Goal: Task Accomplishment & Management: Manage account settings

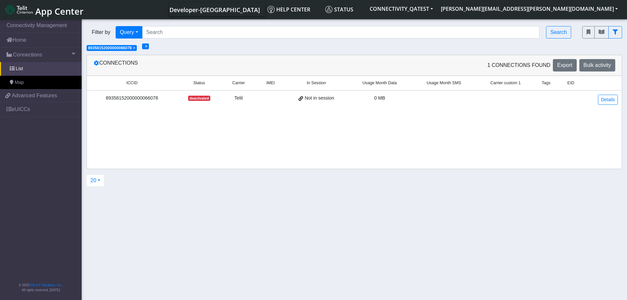
click at [265, 137] on div "ICCID Status Carrier IMEI In Session Usage Month Data Usage Month SMS Carrier c…" at bounding box center [354, 122] width 535 height 93
click at [608, 99] on link "Details" at bounding box center [608, 100] width 20 height 10
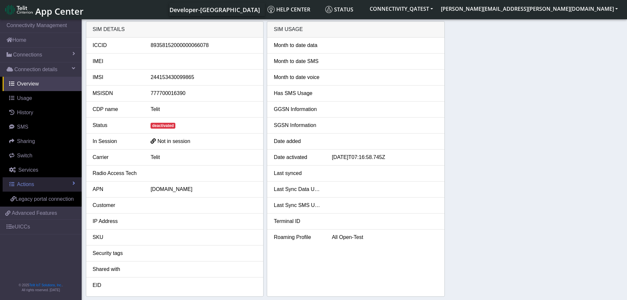
click at [62, 185] on link "Actions" at bounding box center [42, 184] width 79 height 14
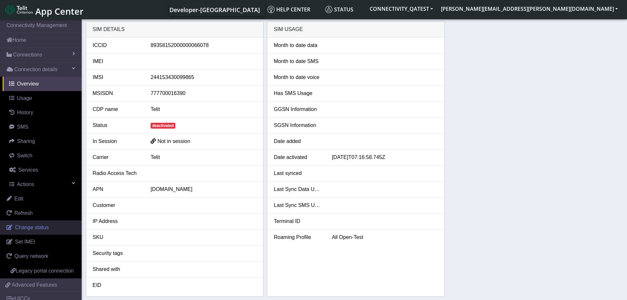
click at [32, 230] on span "Change status" at bounding box center [32, 228] width 34 height 6
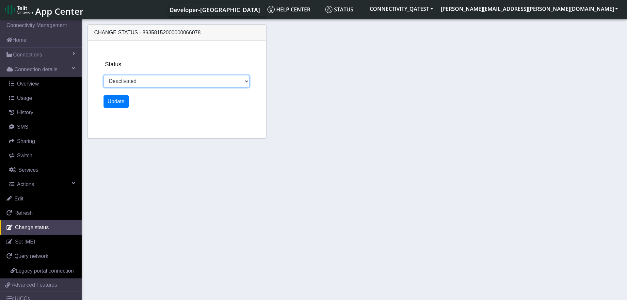
click at [104, 75] on select "Activated Deactivated Blocked" at bounding box center [177, 81] width 146 height 12
select select "activated"
click option "Activated" at bounding box center [0, 0] width 0 height 0
click at [111, 100] on button "Update" at bounding box center [116, 101] width 25 height 12
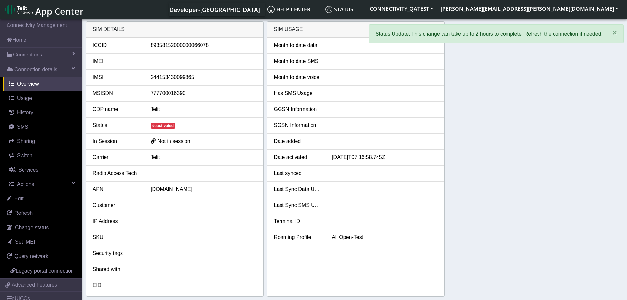
click at [555, 89] on div "SIM details ICCID [TECHNICAL_ID] IMEI IMSI 244153430099865 MSISDN 777700016390 …" at bounding box center [354, 159] width 537 height 276
click at [614, 34] on span "×" at bounding box center [614, 32] width 5 height 9
click at [556, 98] on div "SIM details ICCID [TECHNICAL_ID] IMEI IMSI 244153430099865 MSISDN 777700016390 …" at bounding box center [354, 159] width 537 height 276
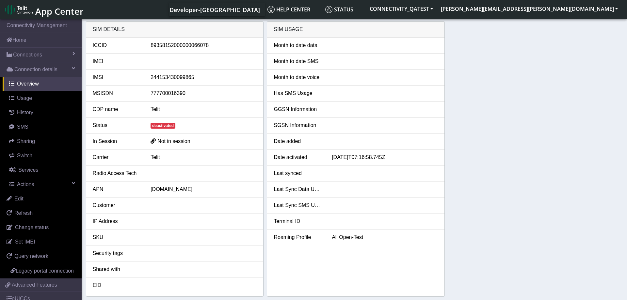
click at [547, 141] on div "SIM details ICCID [TECHNICAL_ID] IMEI IMSI 244153430099865 MSISDN 777700016390 …" at bounding box center [354, 159] width 537 height 276
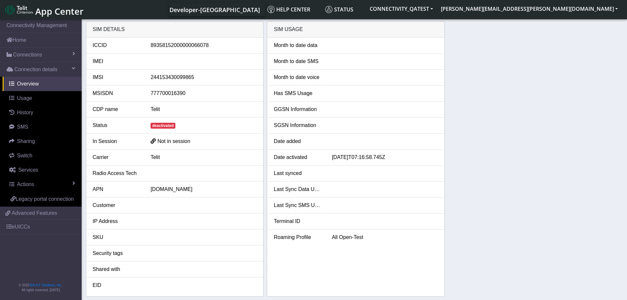
click at [468, 182] on div "SIM details ICCID [TECHNICAL_ID] IMEI IMSI 244153430099865 MSISDN 777700016390 …" at bounding box center [354, 159] width 537 height 276
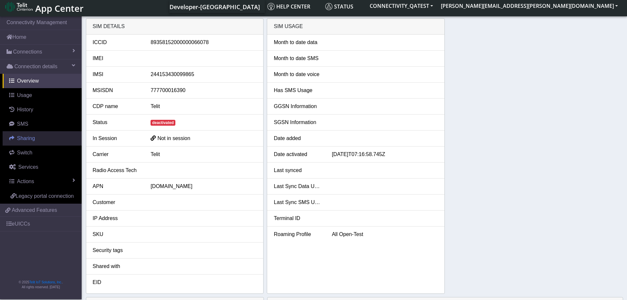
scroll to position [167, 0]
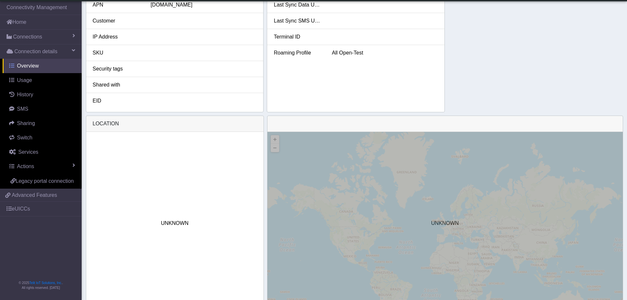
click at [30, 64] on span "Overview" at bounding box center [28, 66] width 22 height 6
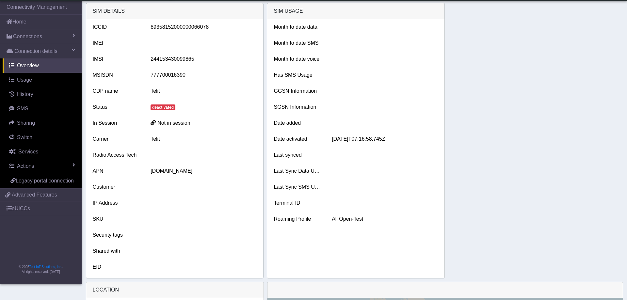
scroll to position [0, 0]
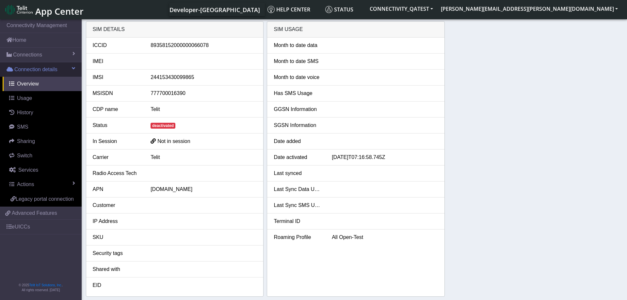
click at [39, 69] on span "Connection details" at bounding box center [35, 70] width 43 height 8
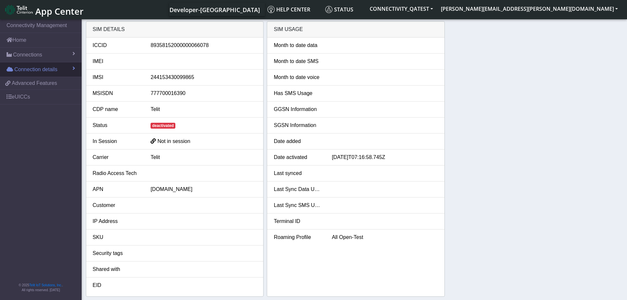
click at [39, 69] on span "Connection details" at bounding box center [35, 70] width 43 height 8
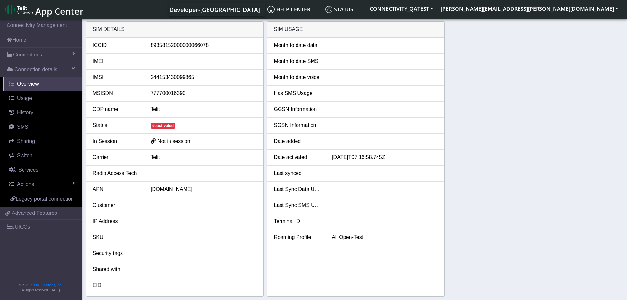
click at [32, 84] on span "Overview" at bounding box center [28, 84] width 22 height 6
click at [22, 98] on span "Usage" at bounding box center [24, 98] width 15 height 6
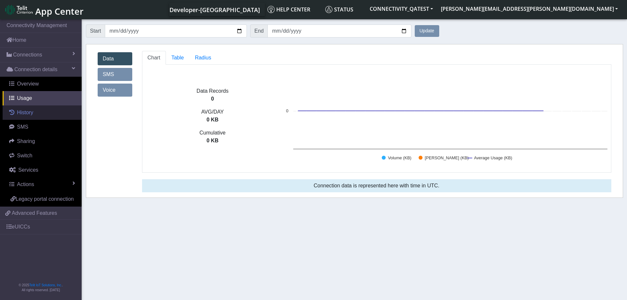
click at [25, 115] on span "History" at bounding box center [25, 113] width 16 height 6
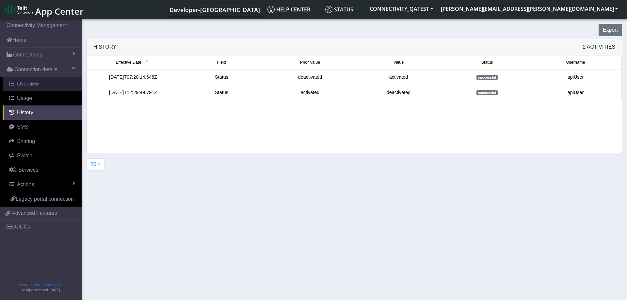
click at [25, 86] on span "Overview" at bounding box center [28, 84] width 22 height 6
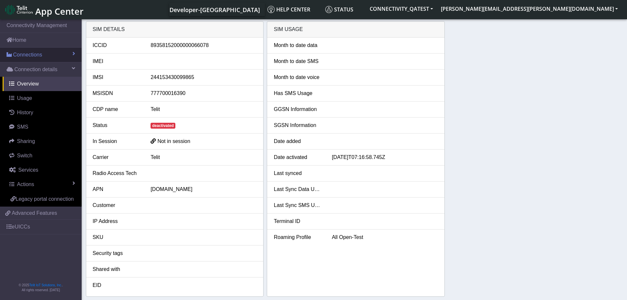
click at [31, 58] on span "Connections" at bounding box center [27, 55] width 29 height 8
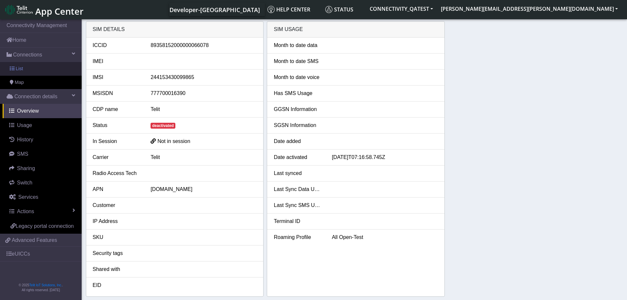
click at [19, 69] on span "List" at bounding box center [19, 68] width 7 height 7
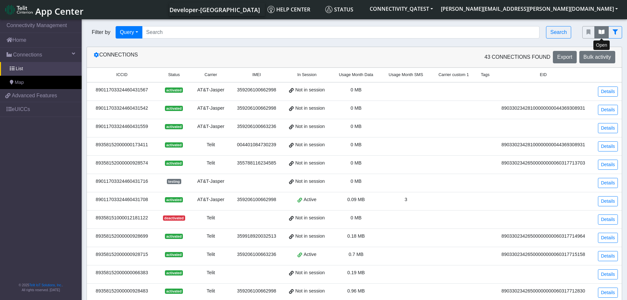
click at [602, 34] on icon "fitlers menu" at bounding box center [602, 31] width 6 height 5
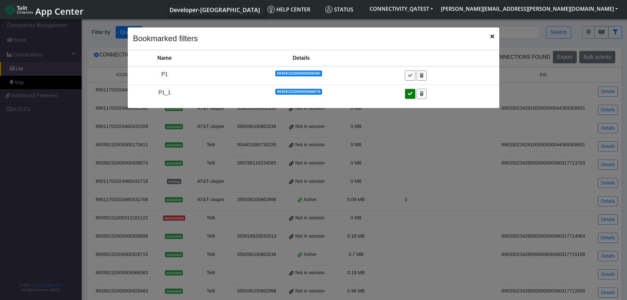
click at [413, 94] on icon at bounding box center [410, 93] width 5 height 5
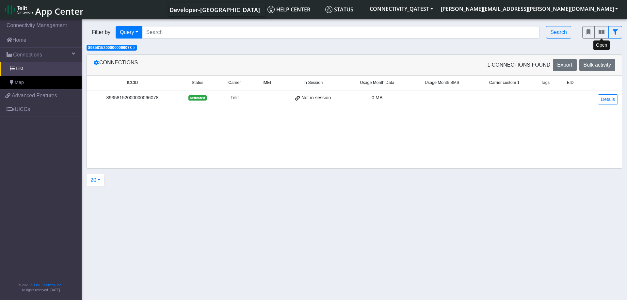
click at [198, 99] on span "activated" at bounding box center [197, 97] width 18 height 5
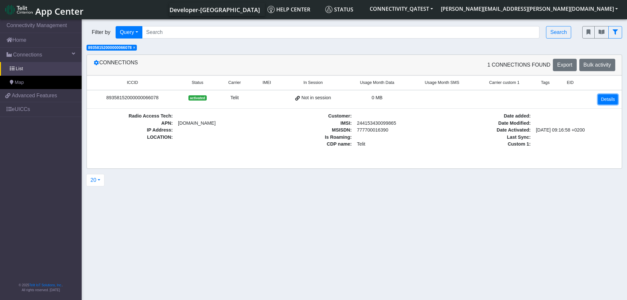
click at [607, 99] on link "Details" at bounding box center [608, 99] width 20 height 10
